Goal: Navigation & Orientation: Find specific page/section

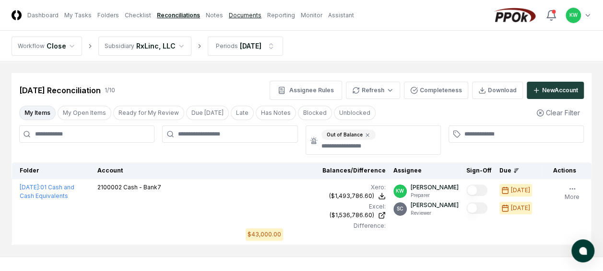
click at [234, 14] on link "Documents" at bounding box center [245, 15] width 33 height 9
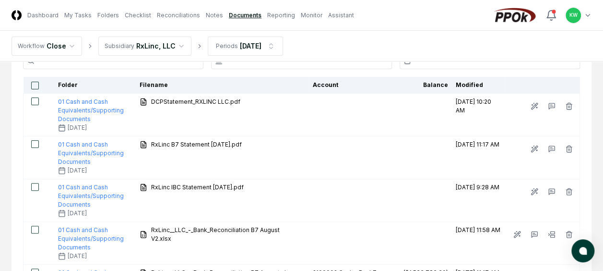
scroll to position [77, 0]
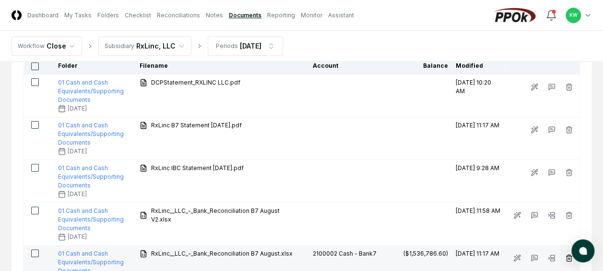
click at [569, 256] on icon "button" at bounding box center [569, 256] width 6 height 0
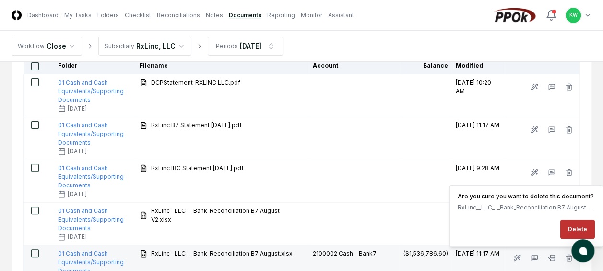
click at [570, 224] on button "Delete" at bounding box center [577, 228] width 35 height 19
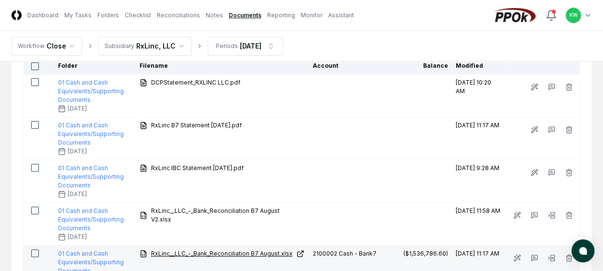
click at [252, 250] on span "RxLinc__LLC_-_Bank_Reconciliation B7 August.xlsx" at bounding box center [222, 253] width 142 height 9
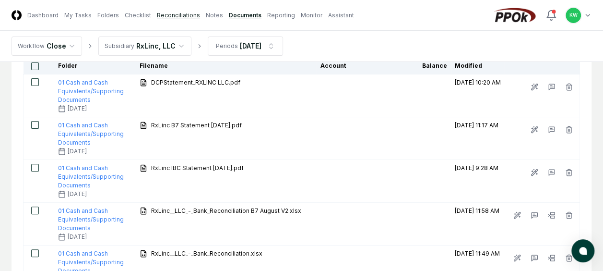
click at [162, 15] on link "Reconciliations" at bounding box center [178, 15] width 43 height 9
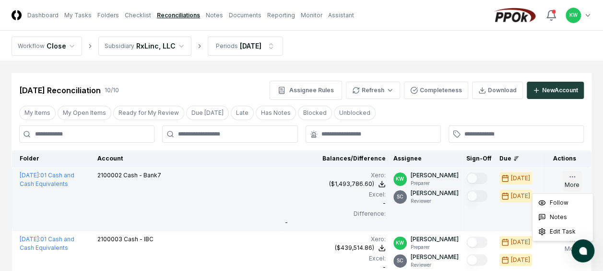
click at [573, 176] on icon "button" at bounding box center [572, 177] width 8 height 8
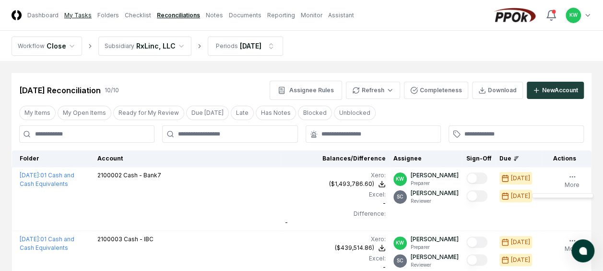
click at [78, 14] on link "My Tasks" at bounding box center [77, 15] width 27 height 9
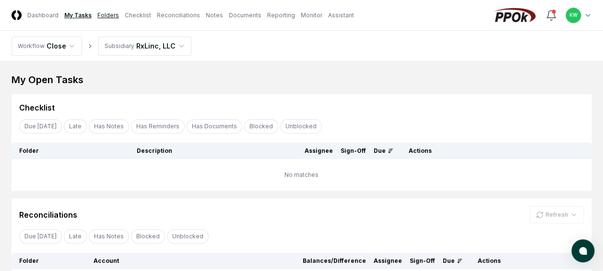
click at [103, 13] on link "Folders" at bounding box center [108, 15] width 22 height 9
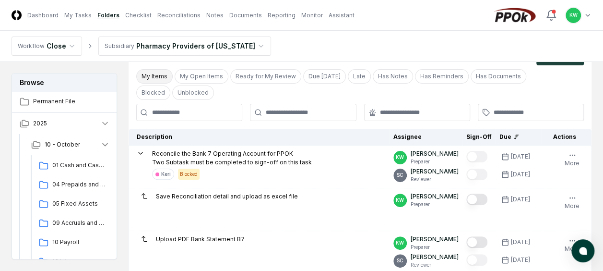
scroll to position [77, 0]
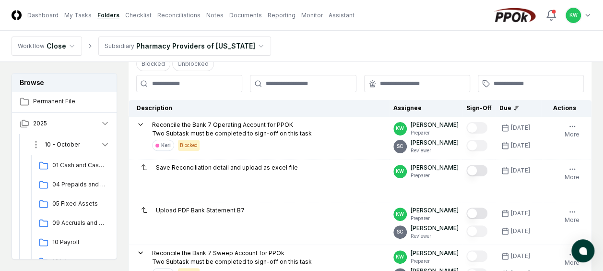
click at [103, 142] on icon "button" at bounding box center [105, 145] width 10 height 10
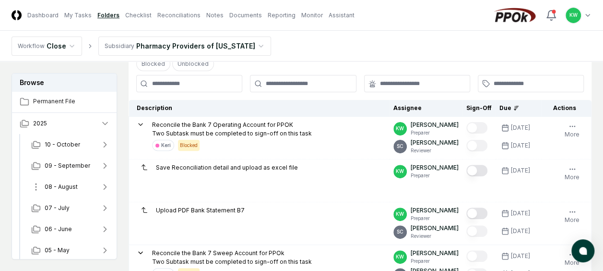
click at [66, 184] on span "08 - August" at bounding box center [61, 186] width 33 height 9
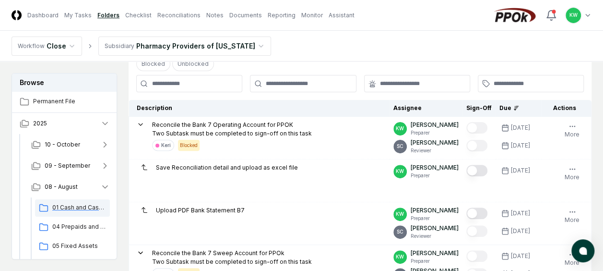
click at [67, 205] on span "01 Cash and Cash Equipvalents" at bounding box center [79, 207] width 54 height 9
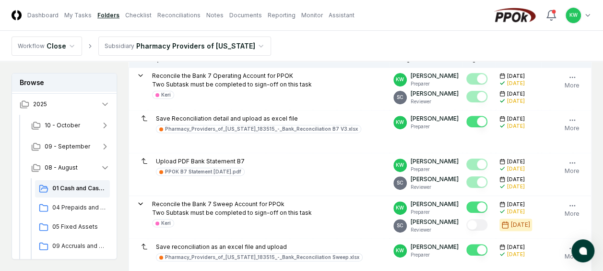
scroll to position [134, 0]
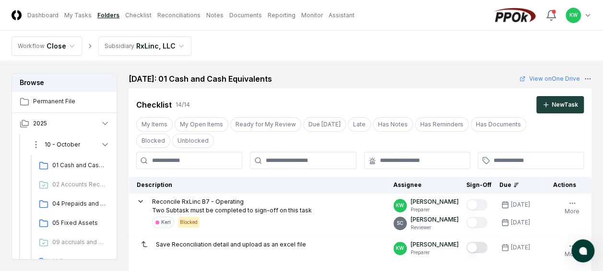
click at [107, 141] on icon "button" at bounding box center [105, 145] width 10 height 10
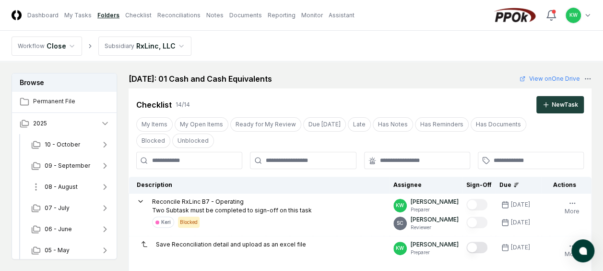
click at [64, 183] on span "08 - August" at bounding box center [61, 186] width 33 height 9
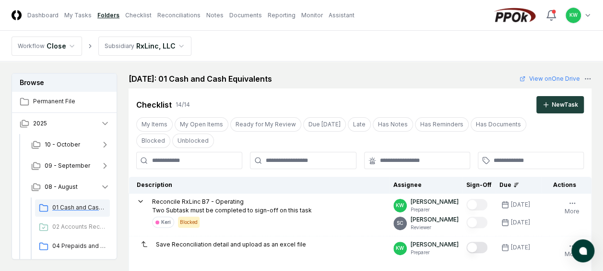
click at [69, 204] on span "01 Cash and Cash Equivalents" at bounding box center [79, 207] width 54 height 9
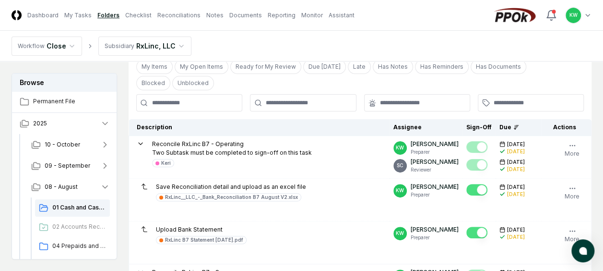
scroll to position [77, 0]
